Goal: Task Accomplishment & Management: Use online tool/utility

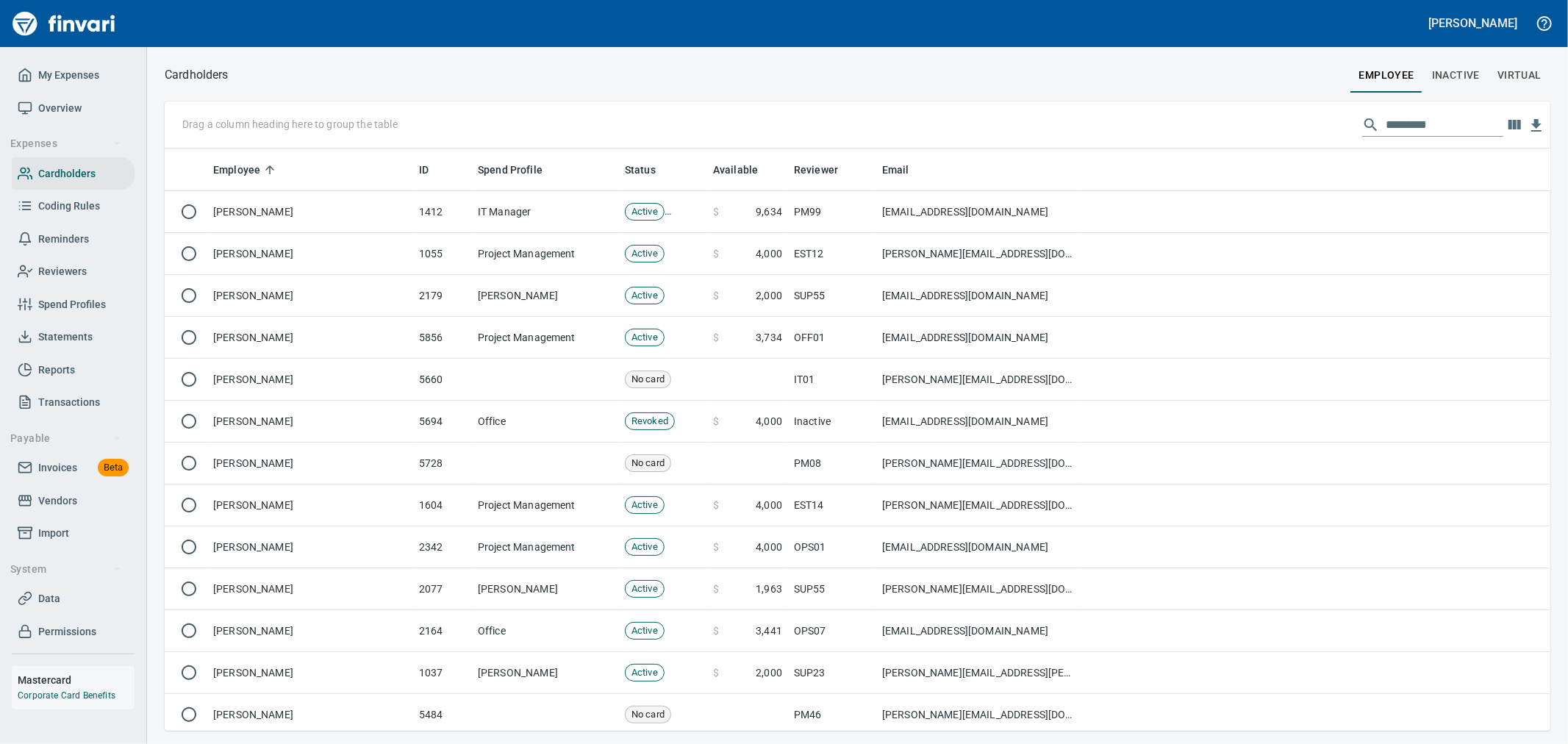
scroll to position [569, 1362]
click at [1413, 122] on input "text" at bounding box center [1445, 125] width 118 height 24
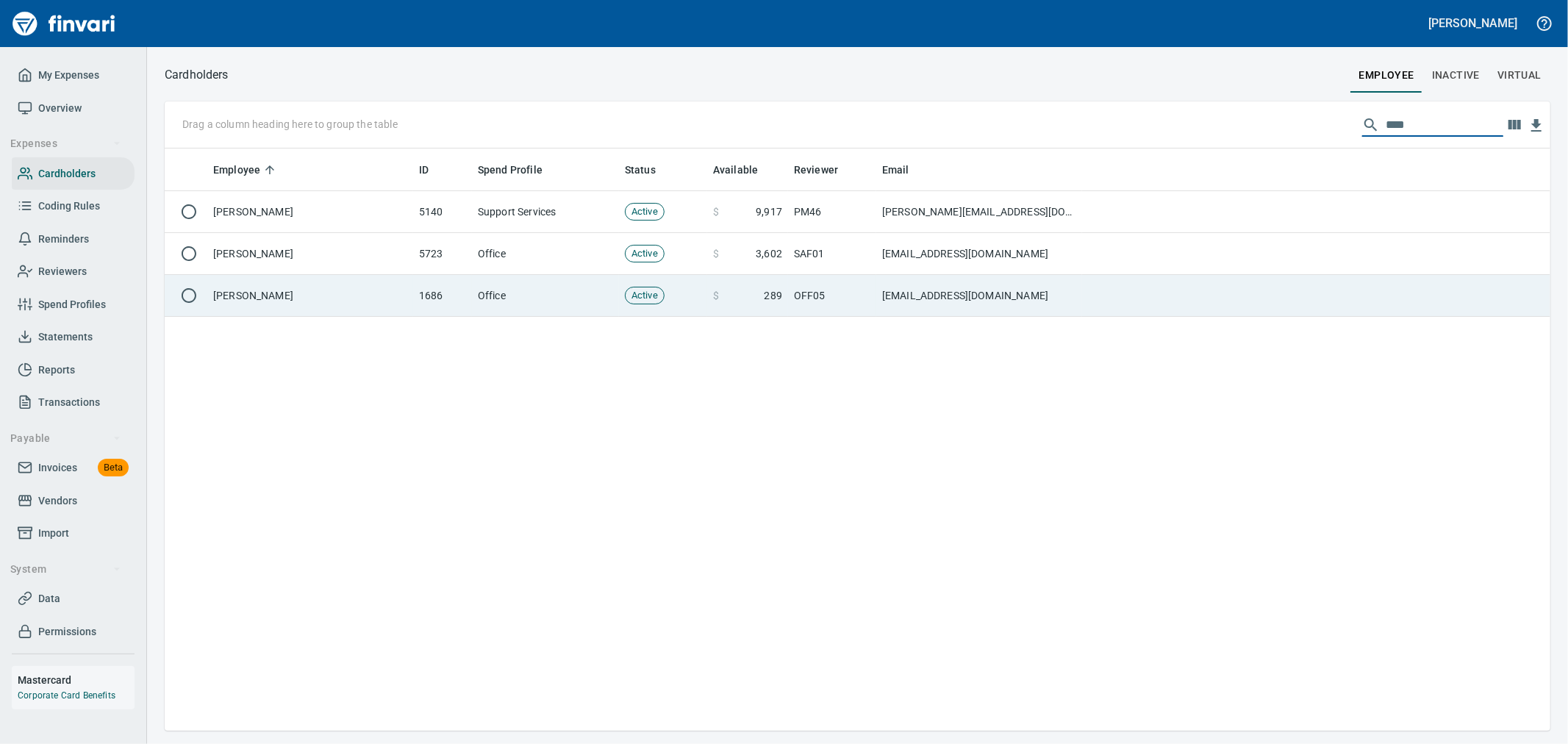
type input "****"
click at [711, 312] on td "$ 289" at bounding box center [748, 296] width 81 height 42
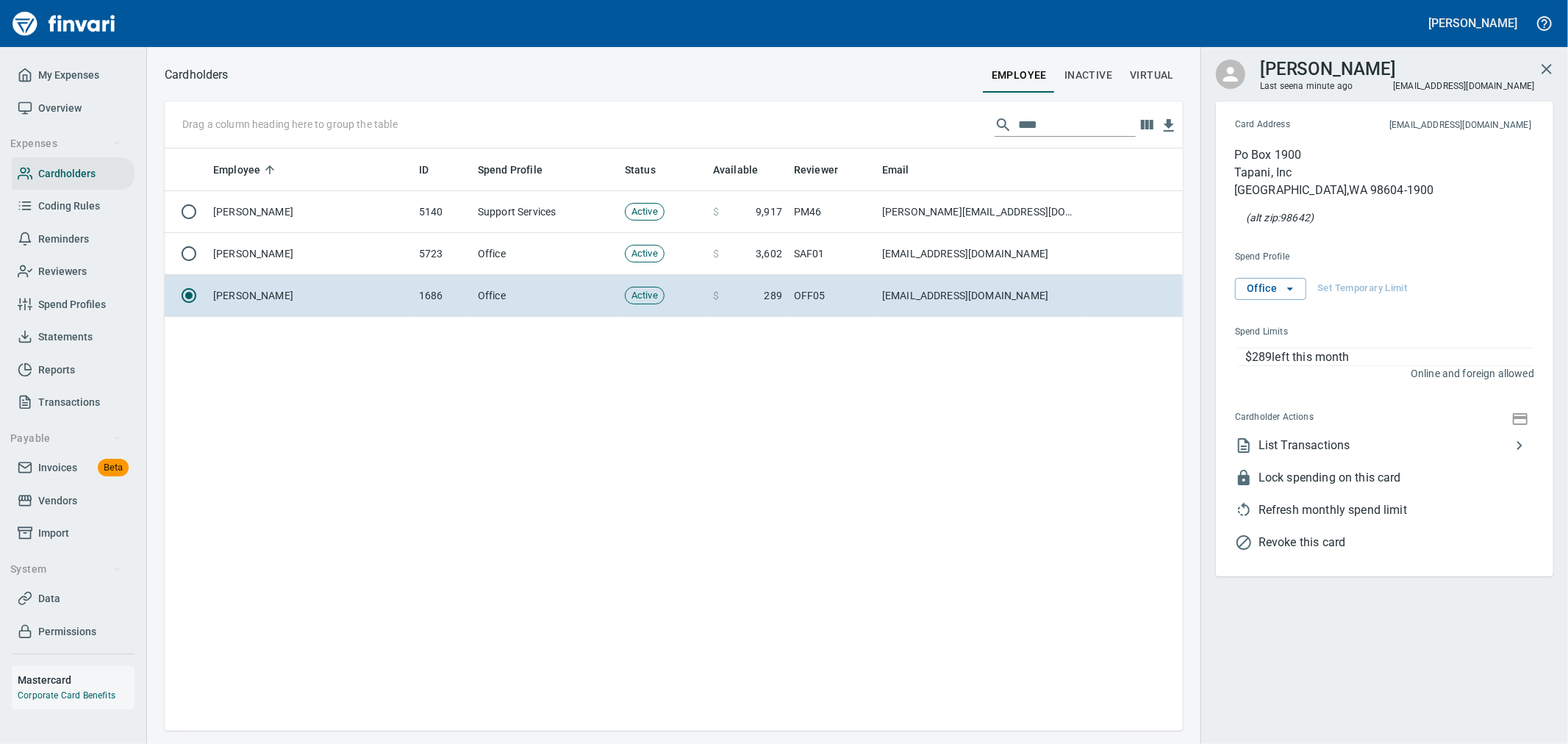
scroll to position [569, 1006]
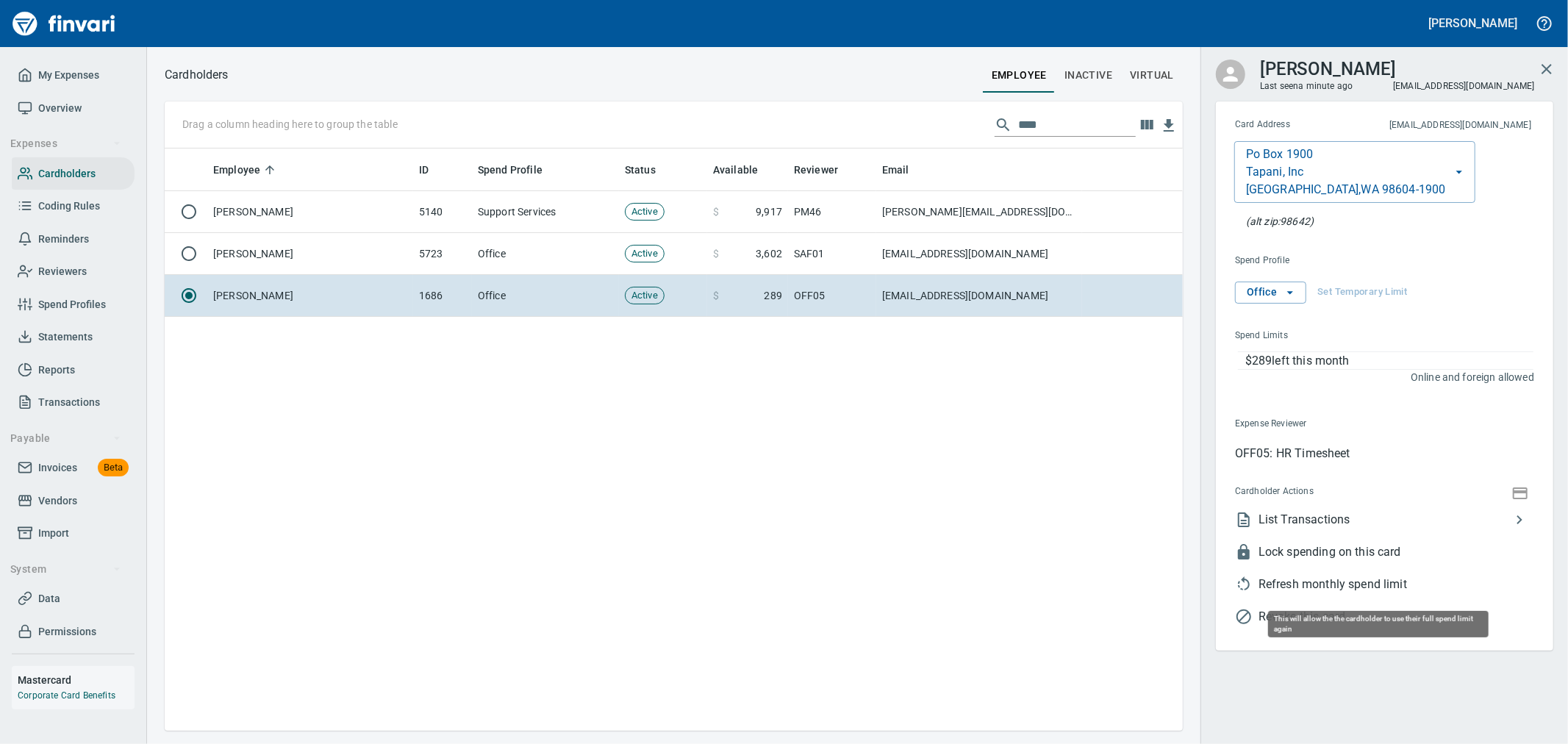
click at [1348, 581] on span "Refresh monthly spend limit" at bounding box center [1397, 584] width 276 height 17
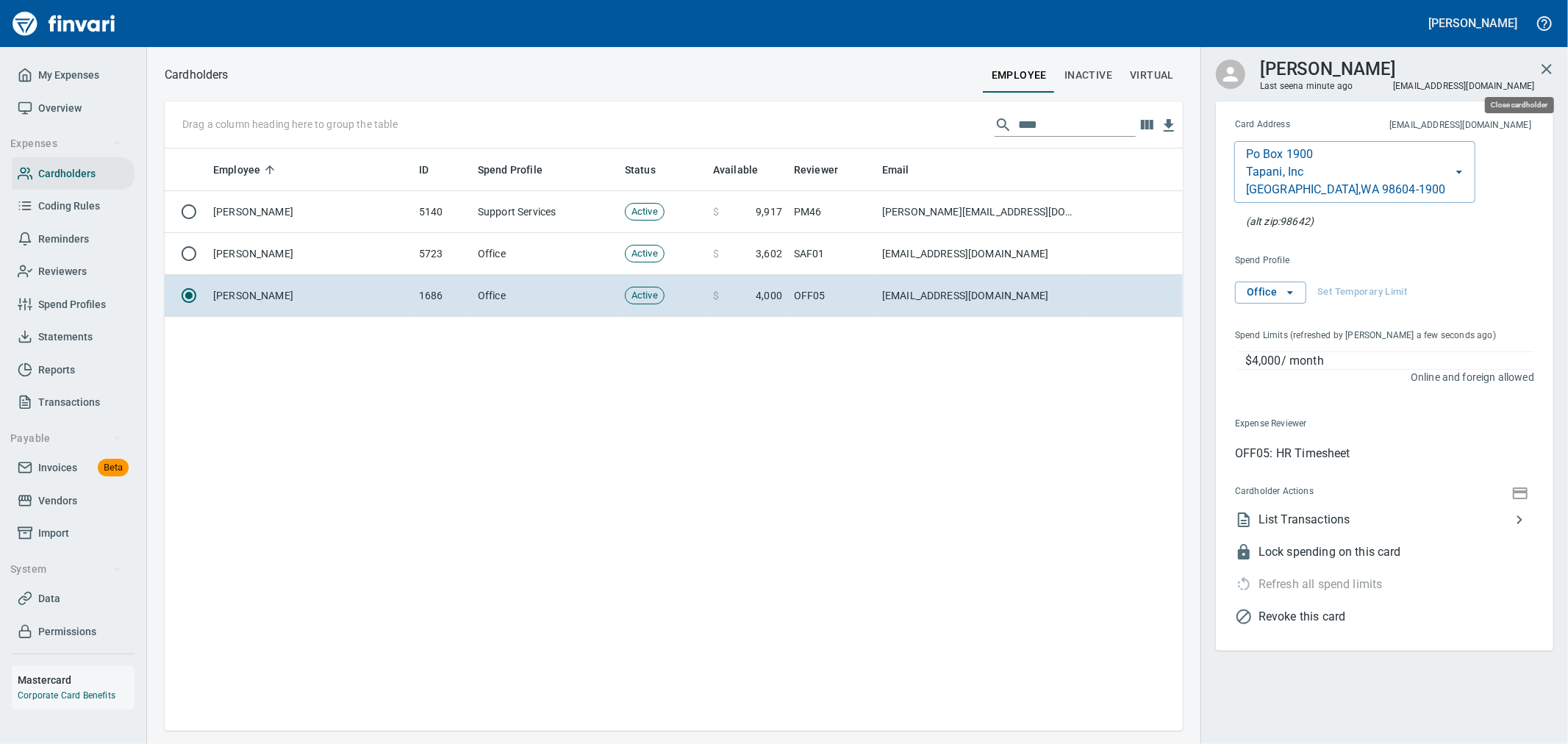
click at [1533, 72] on button "button" at bounding box center [1547, 69] width 35 height 35
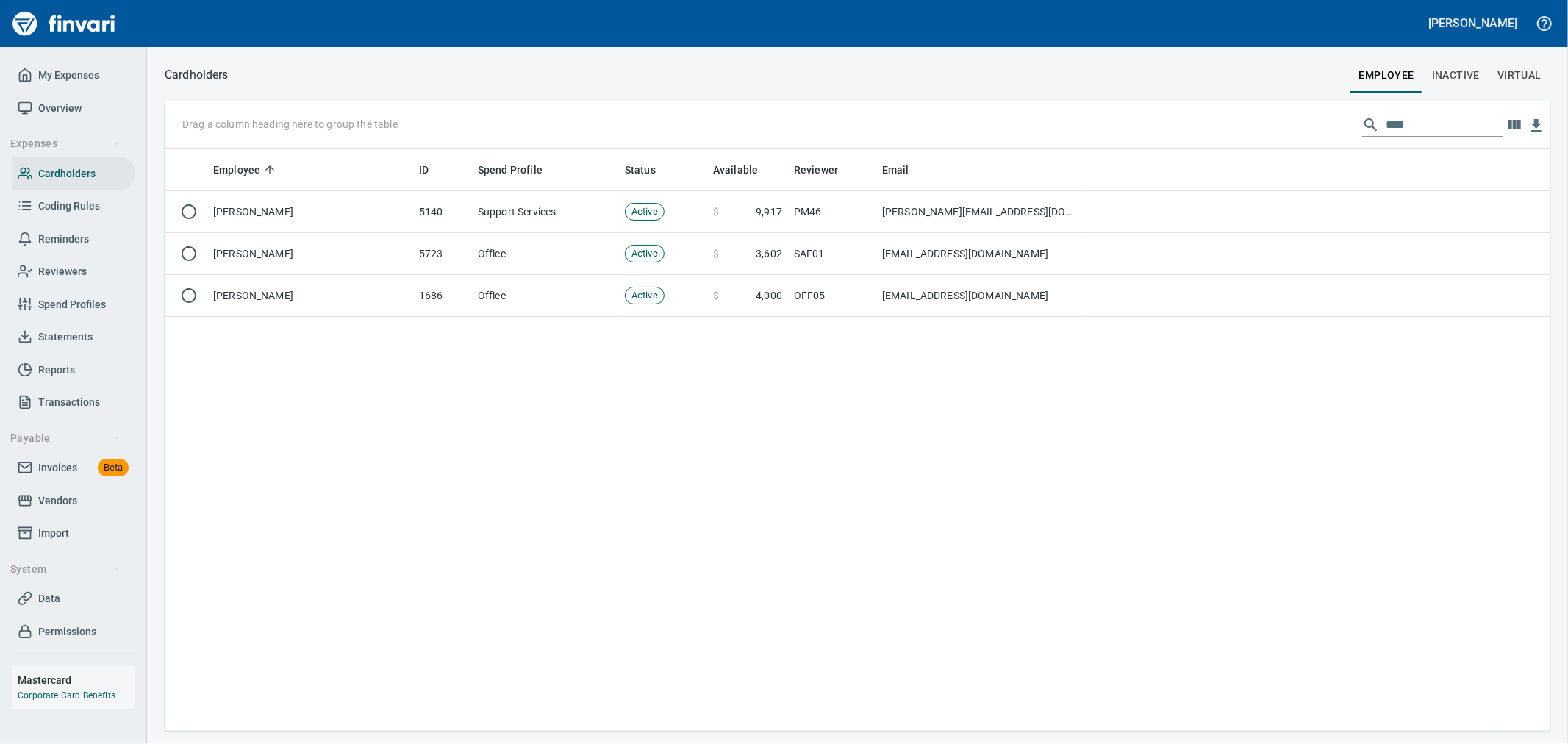
scroll to position [569, 1370]
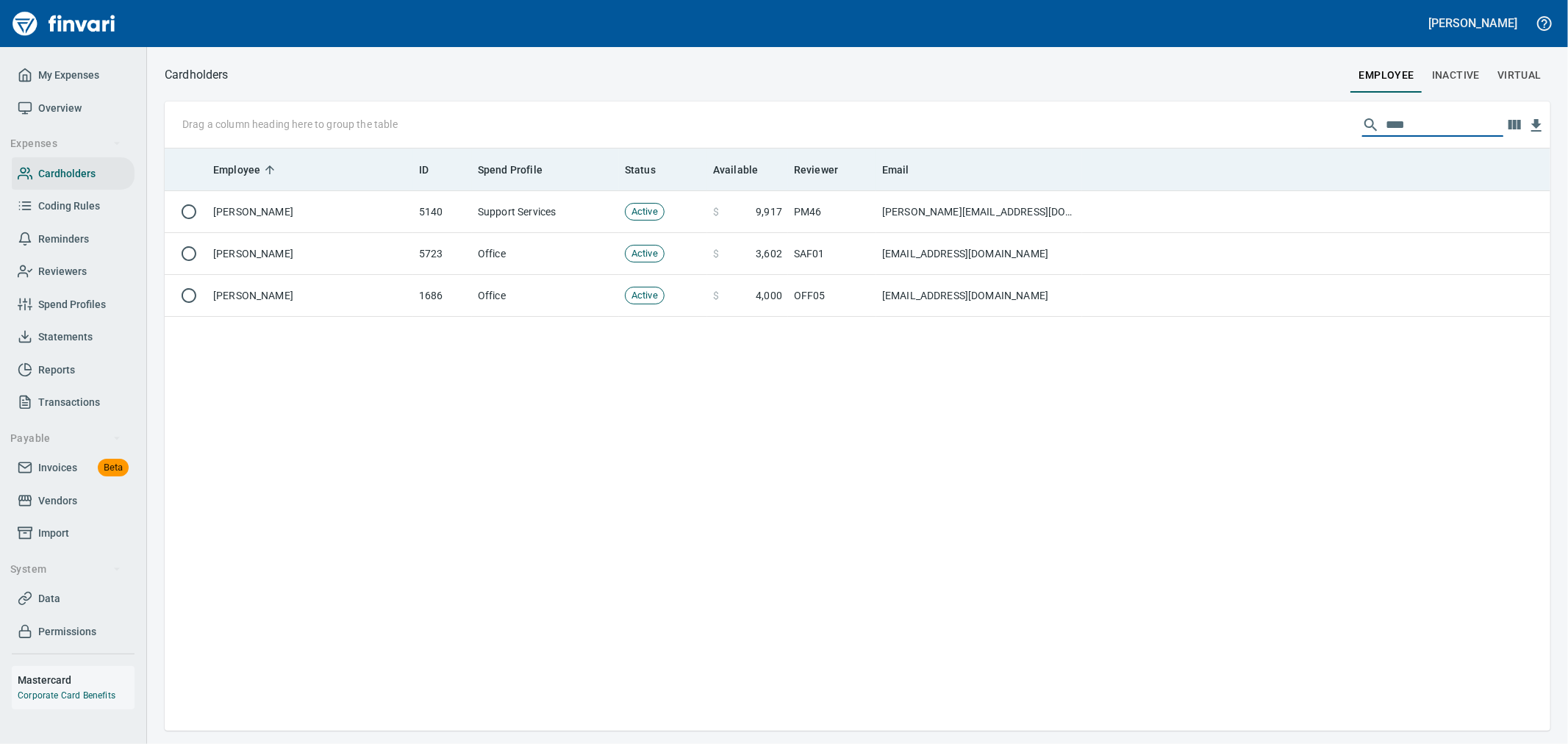
drag, startPoint x: 1414, startPoint y: 131, endPoint x: 1137, endPoint y: 170, distance: 279.7
click at [1138, 170] on div "Drag a column heading here to group the table **** Employee ID Spend Profile St…" at bounding box center [857, 416] width 1386 height 629
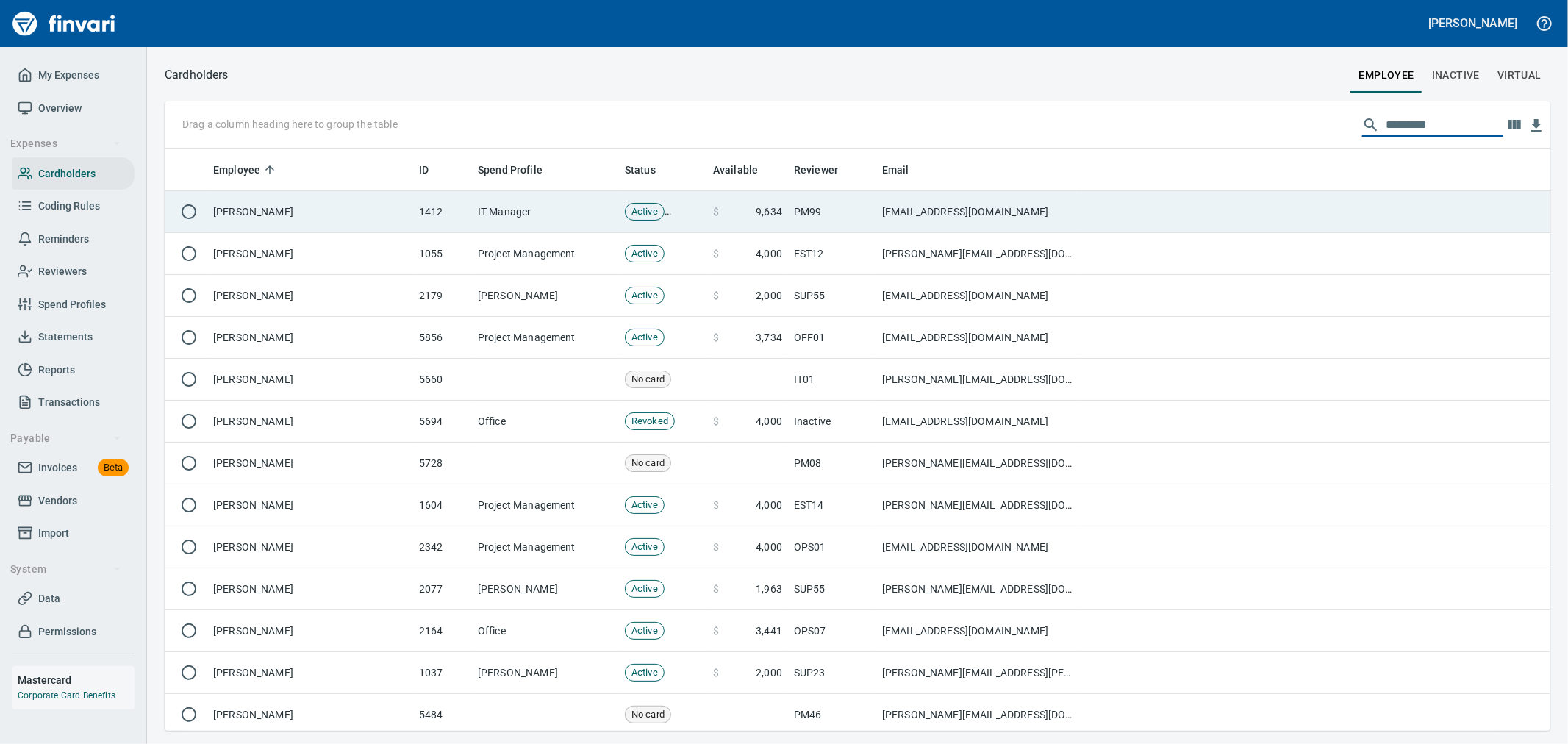
click at [392, 221] on td "[PERSON_NAME]" at bounding box center [310, 212] width 206 height 42
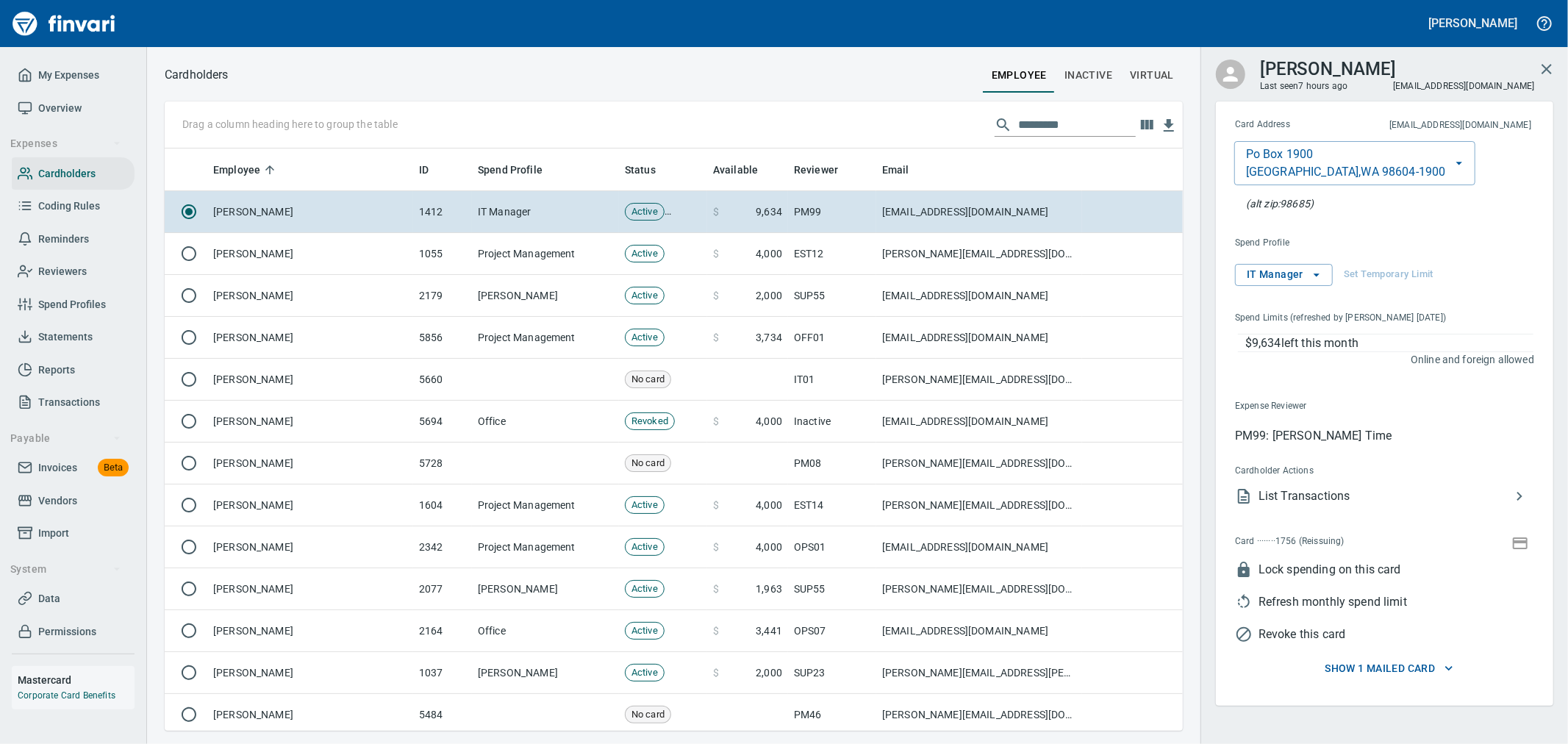
scroll to position [569, 994]
click at [1347, 501] on span "List Transactions" at bounding box center [1385, 495] width 253 height 17
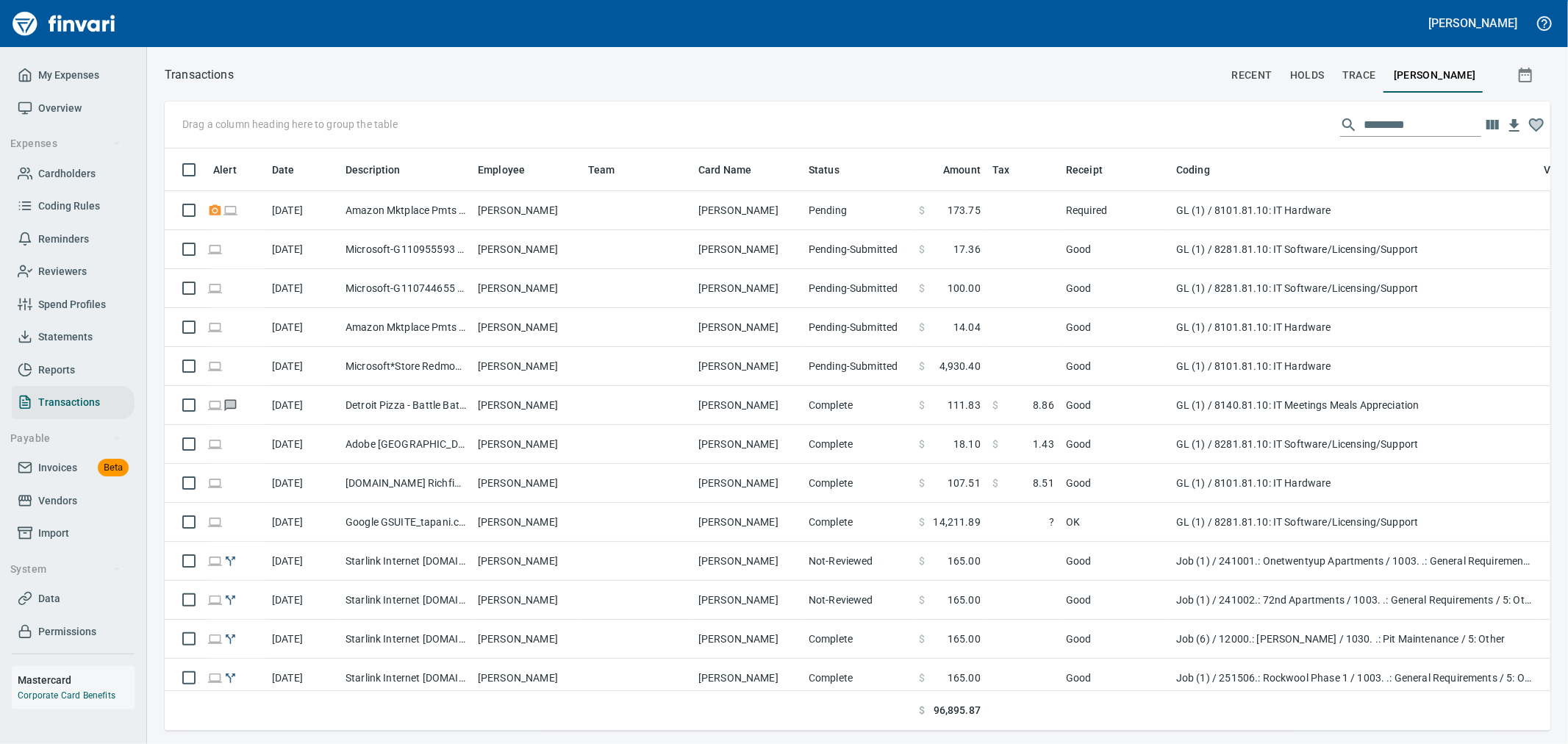
click at [1397, 116] on input "text" at bounding box center [1423, 125] width 118 height 24
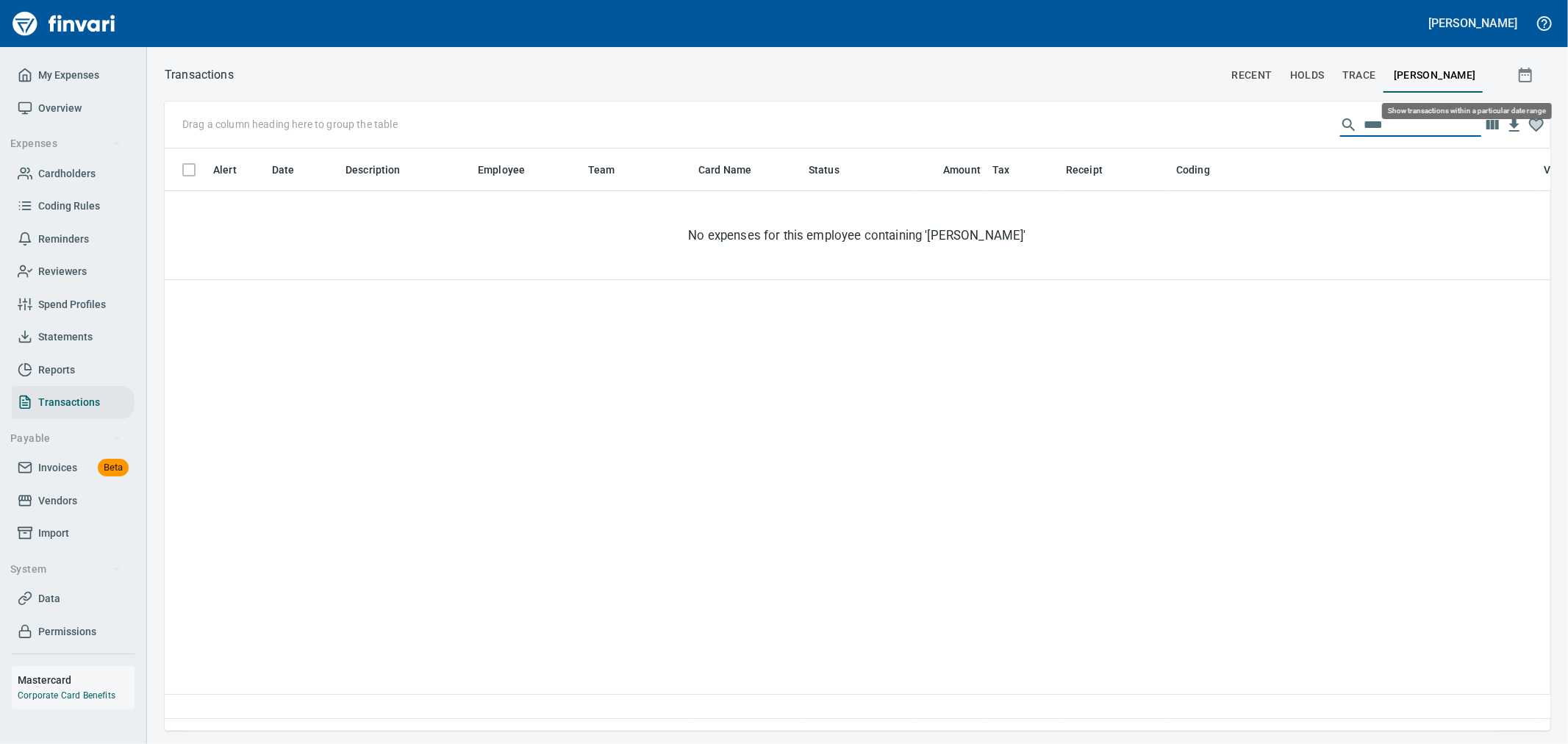
type input "****"
click at [1523, 78] on icon "button" at bounding box center [1526, 74] width 17 height 17
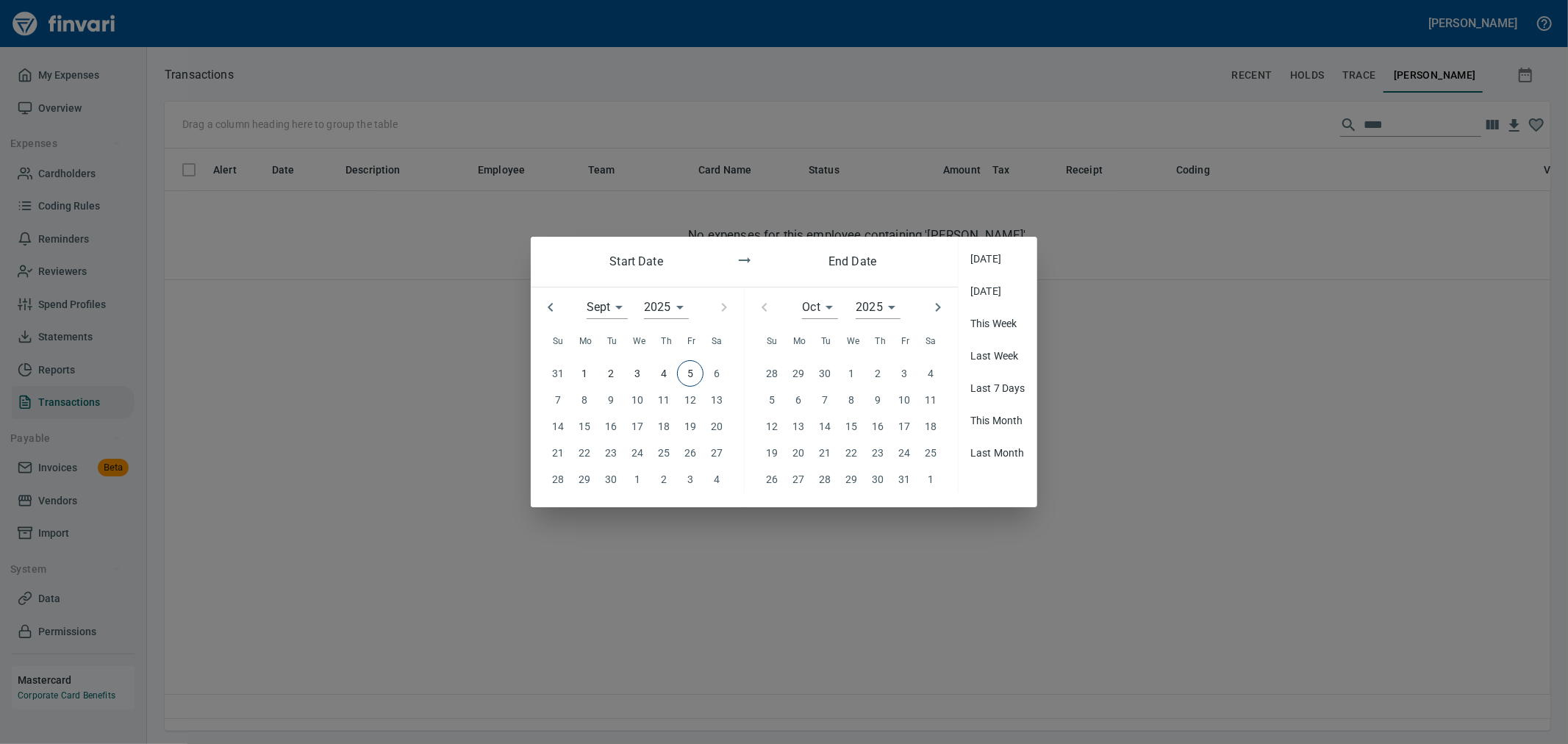
click at [548, 309] on icon "button" at bounding box center [551, 307] width 17 height 17
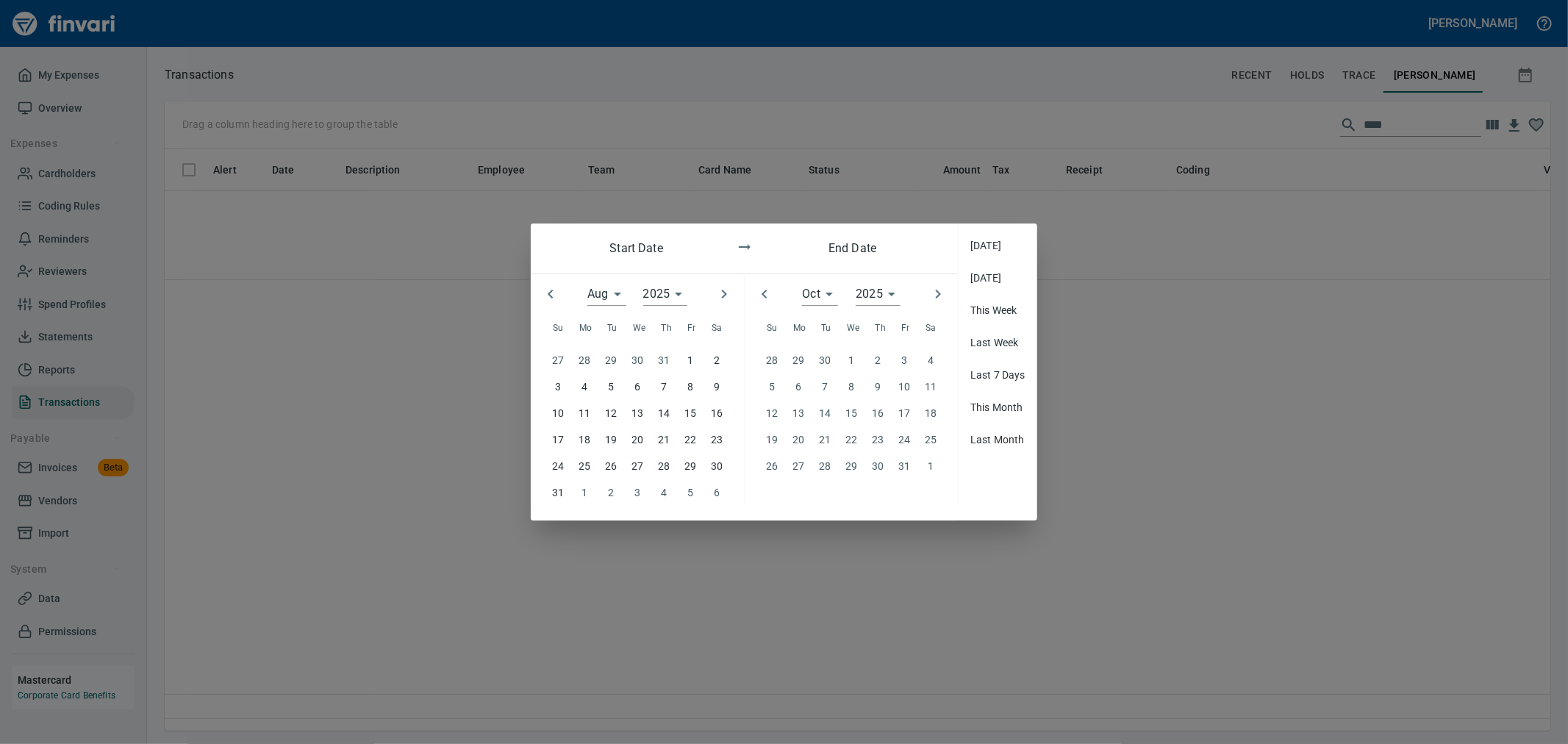
click at [548, 309] on button "button" at bounding box center [550, 293] width 32 height 32
click at [548, 303] on icon "button" at bounding box center [551, 294] width 17 height 17
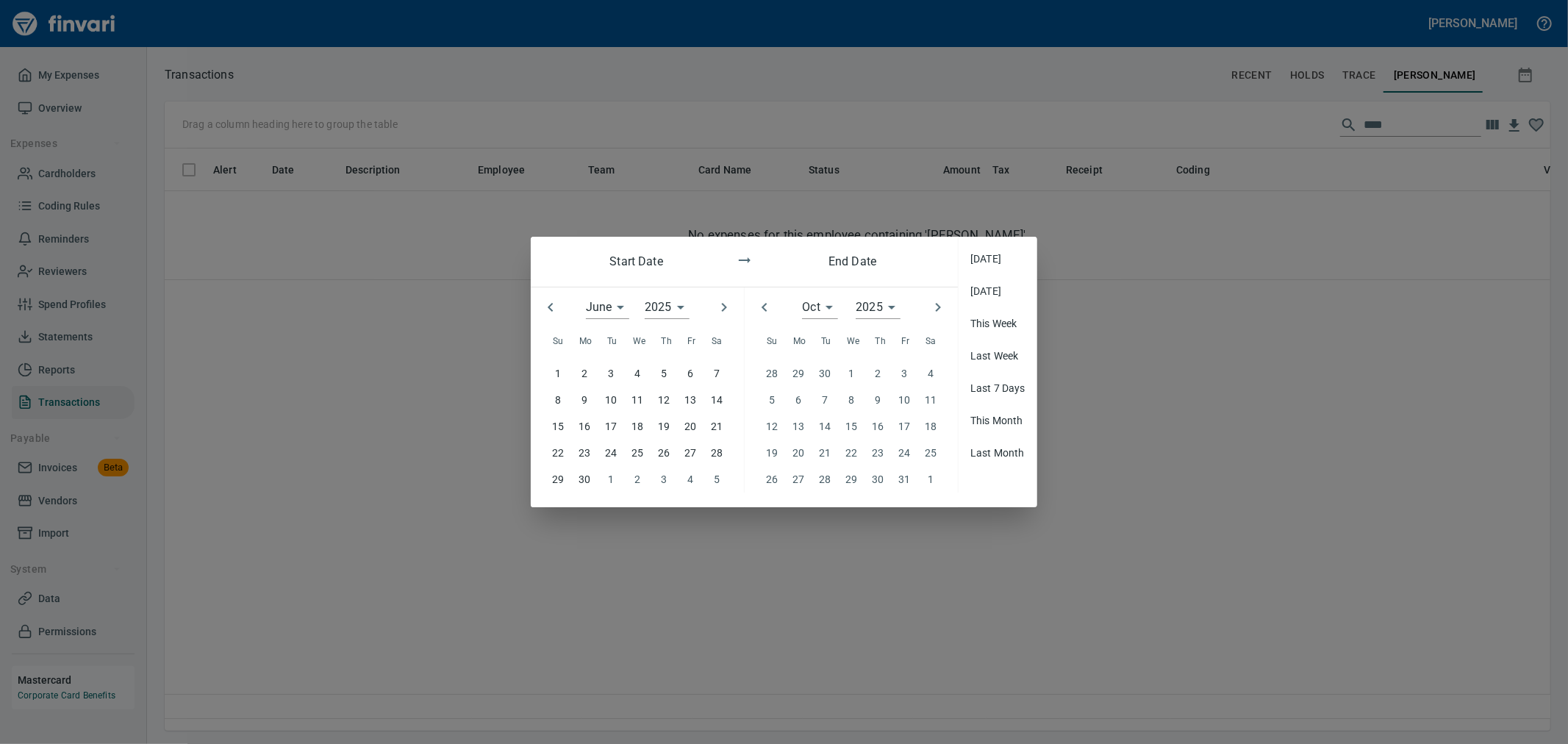
click at [548, 309] on icon "button" at bounding box center [551, 307] width 17 height 17
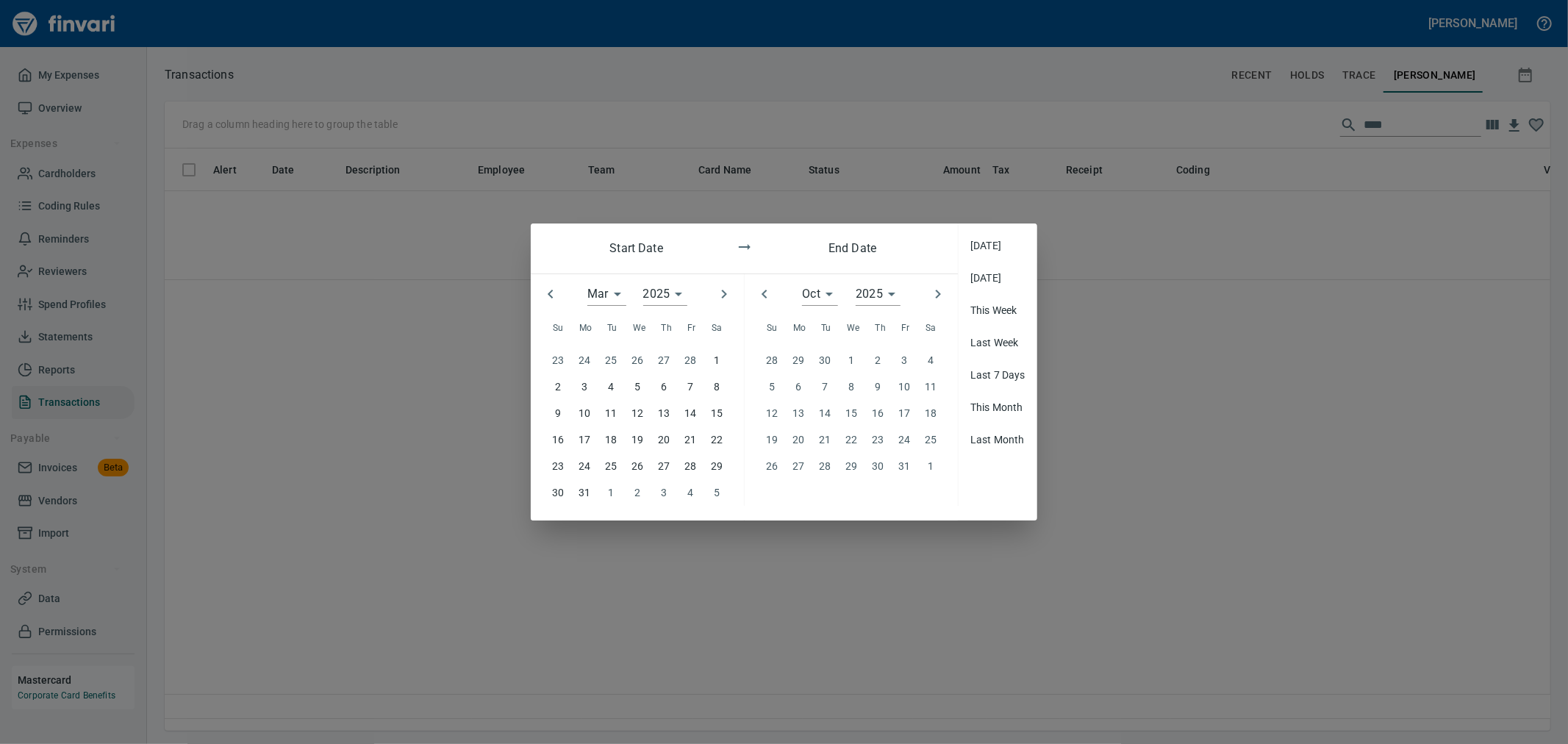
click at [548, 309] on button "button" at bounding box center [550, 293] width 32 height 32
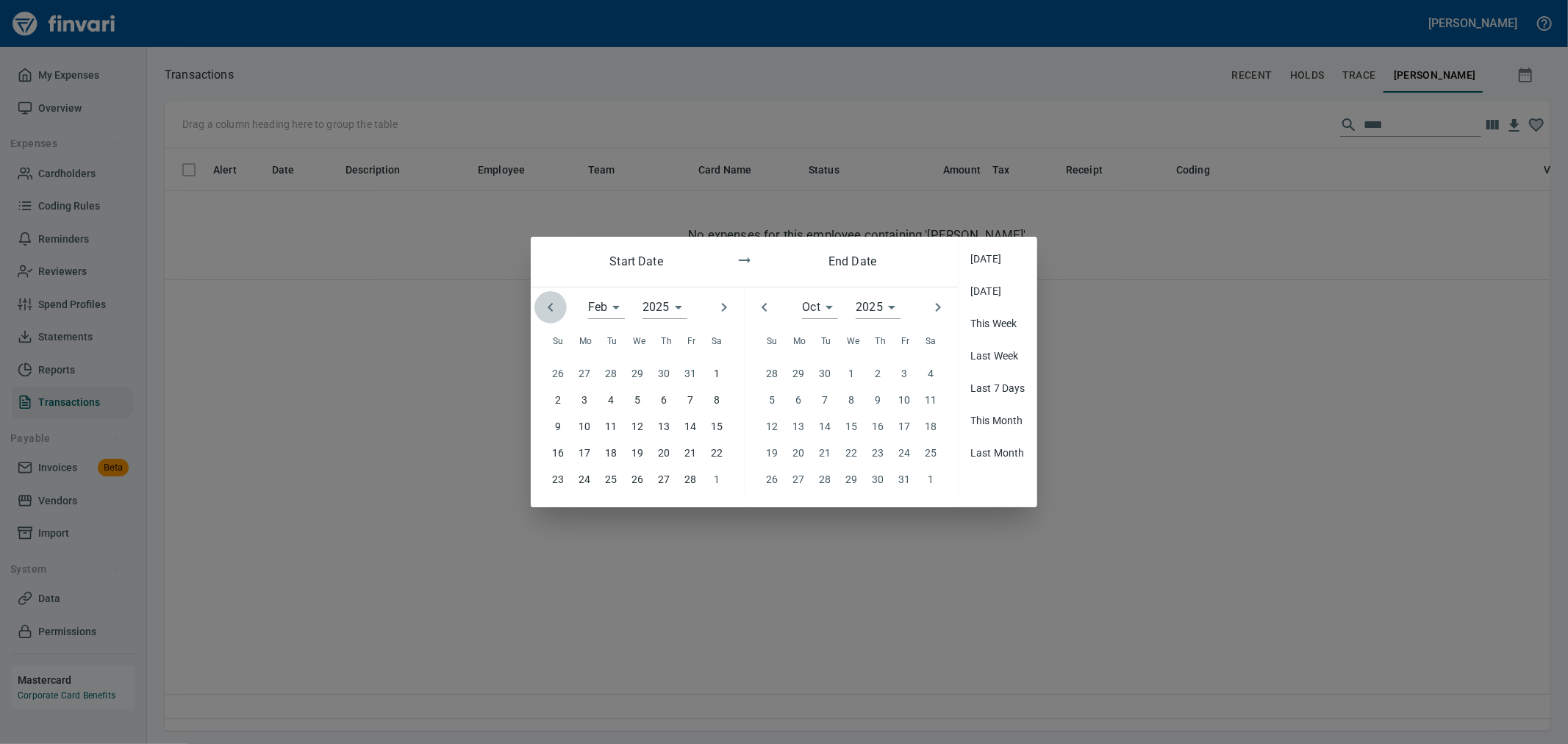
click at [548, 309] on icon "button" at bounding box center [551, 307] width 17 height 17
type input "**"
type input "****"
click at [548, 309] on icon "button" at bounding box center [551, 307] width 17 height 17
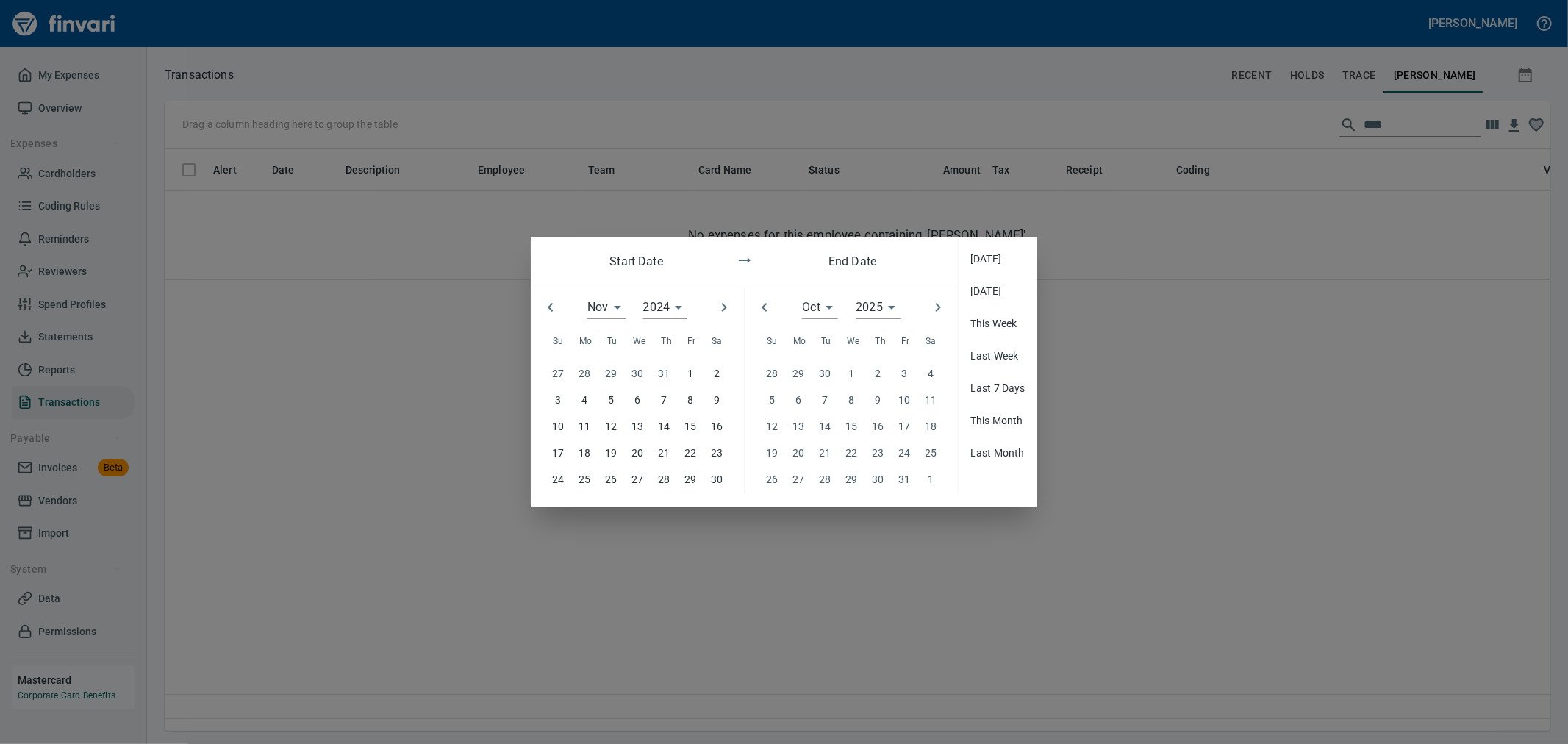
click at [548, 309] on icon "button" at bounding box center [551, 307] width 17 height 17
type input "*"
click at [664, 372] on p "1" at bounding box center [664, 373] width 5 height 16
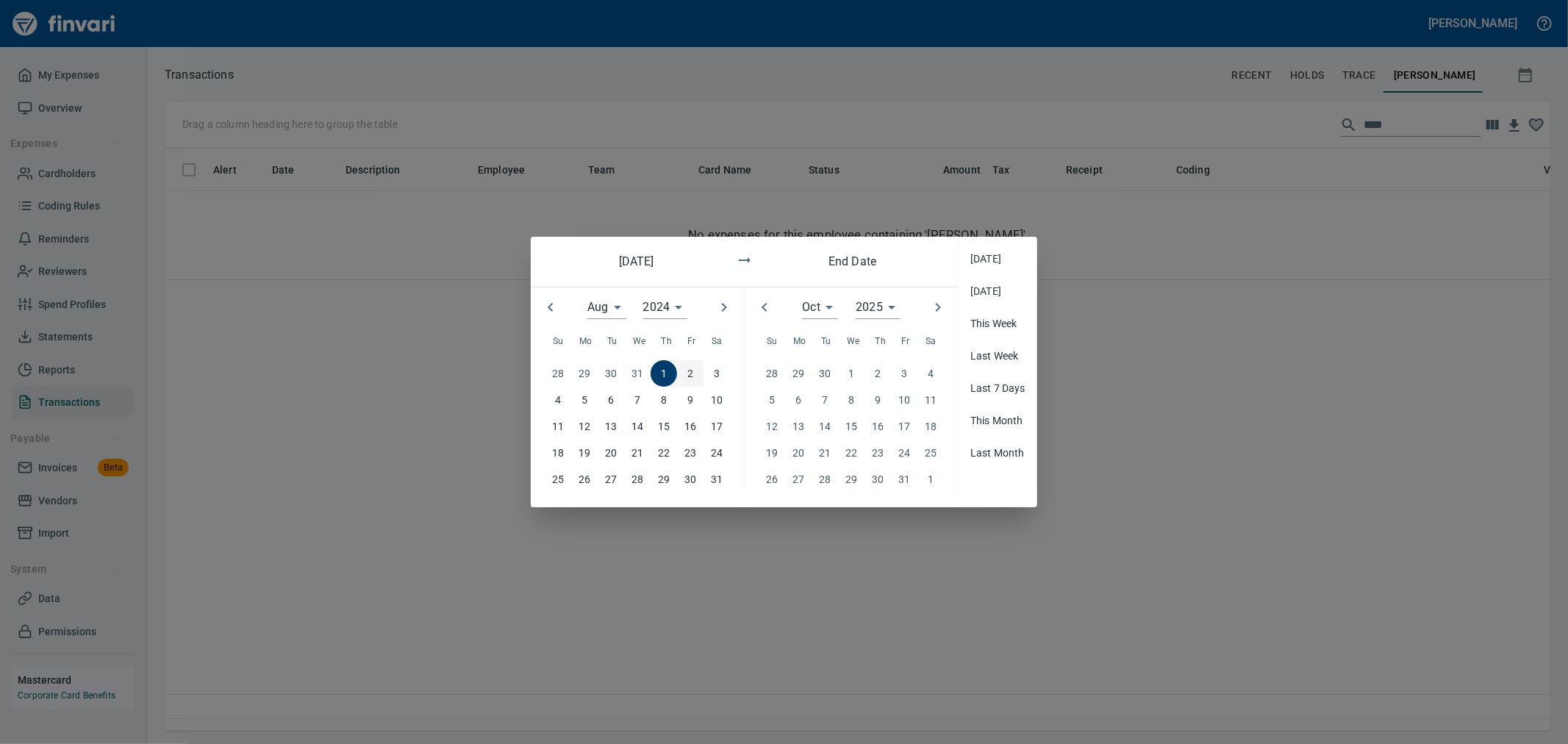
click at [759, 307] on icon "button" at bounding box center [765, 307] width 17 height 17
type input "*"
click at [902, 369] on p "5" at bounding box center [904, 373] width 5 height 16
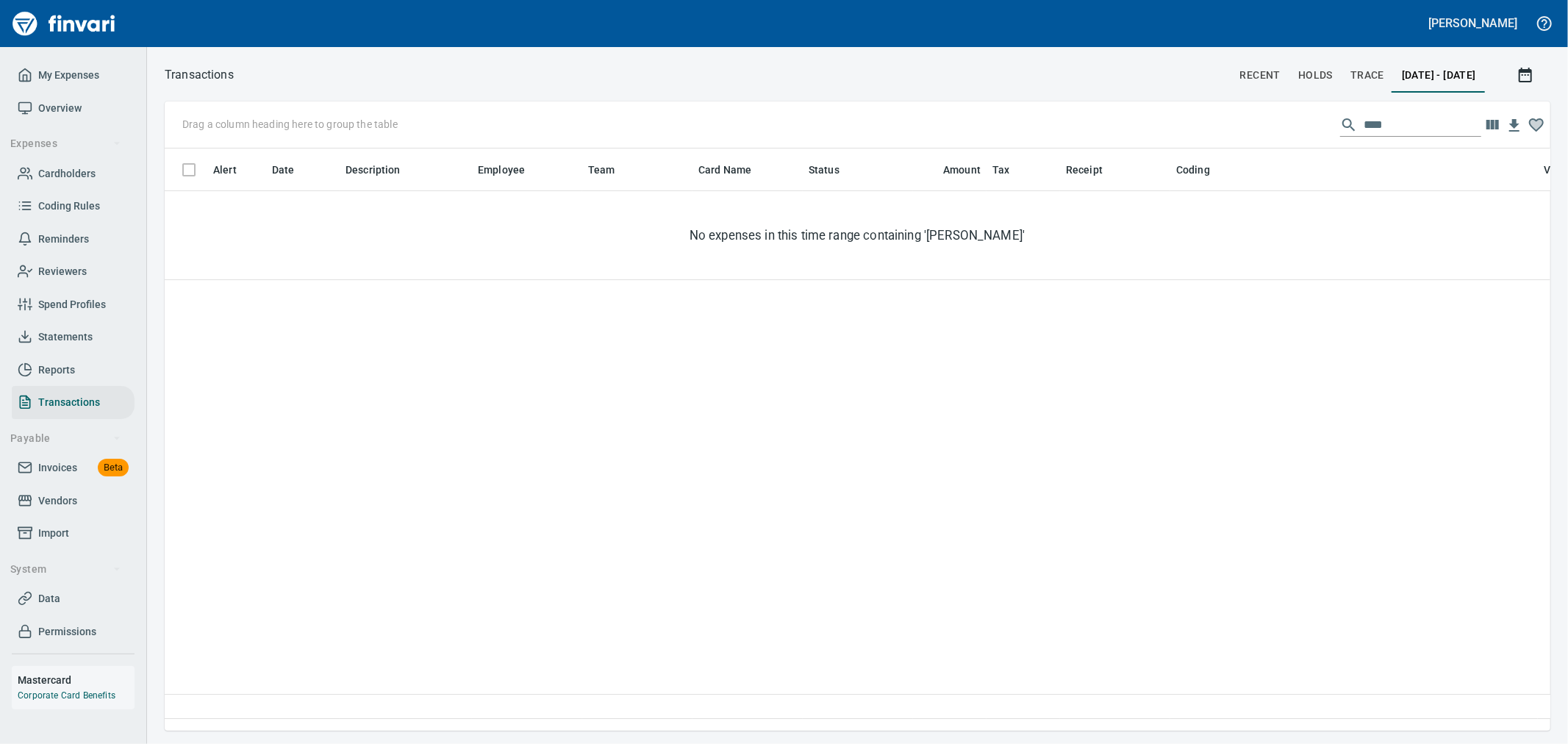
scroll to position [557, 1373]
drag, startPoint x: 1370, startPoint y: 118, endPoint x: 1313, endPoint y: 115, distance: 57.1
click at [1315, 115] on div "Drag a column heading here to group the table ****" at bounding box center [857, 125] width 1386 height 47
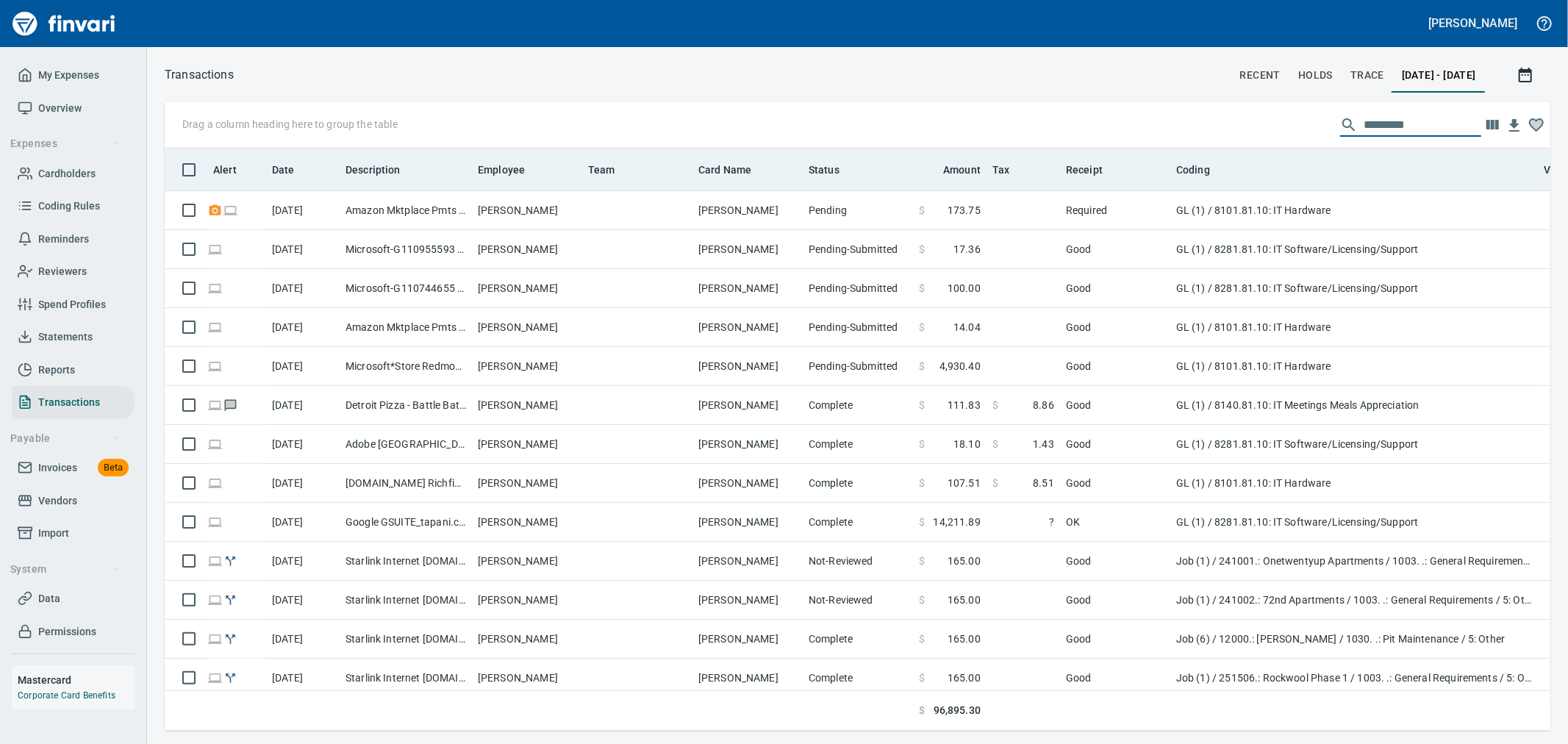
scroll to position [557, 1362]
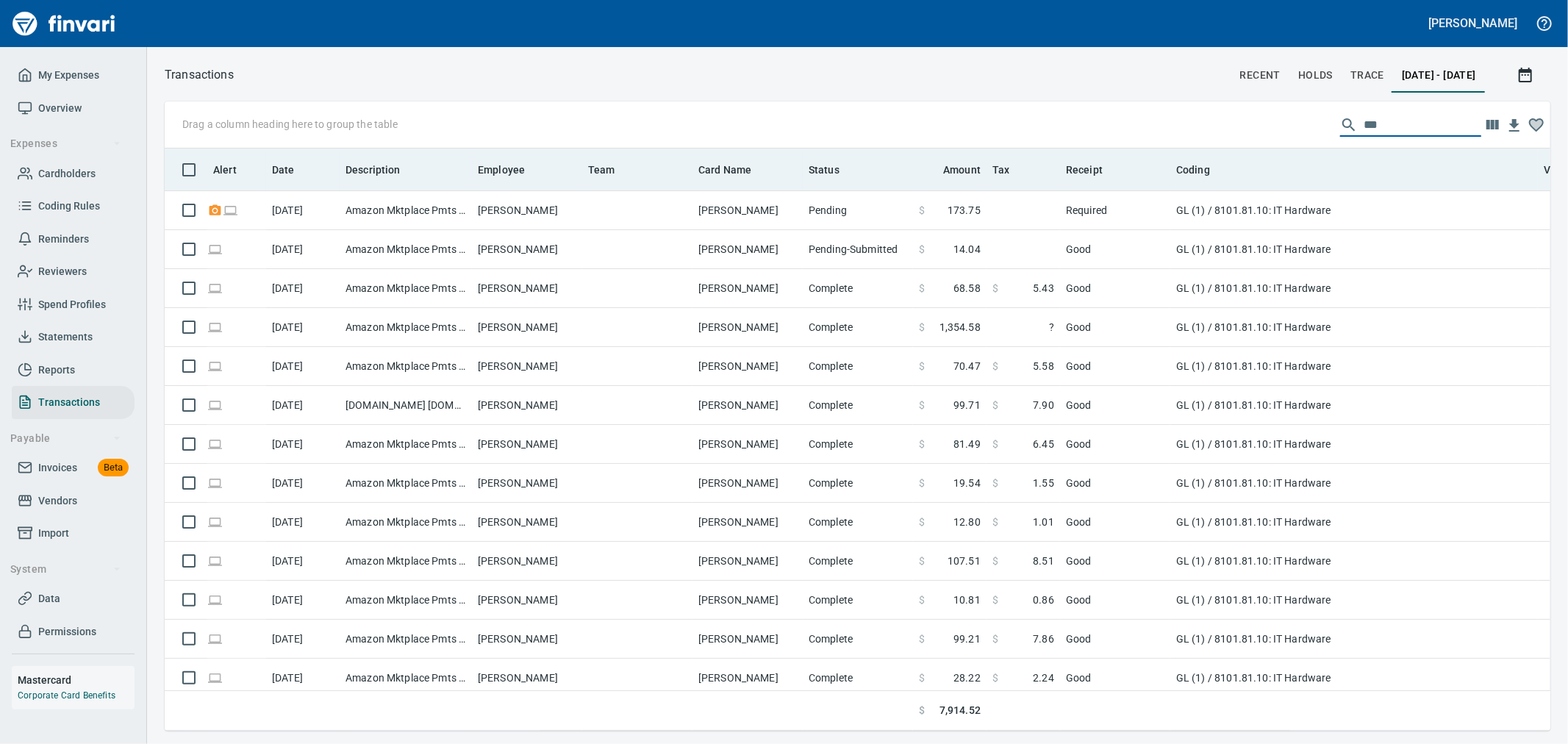
type input "****"
